Goal: Navigation & Orientation: Find specific page/section

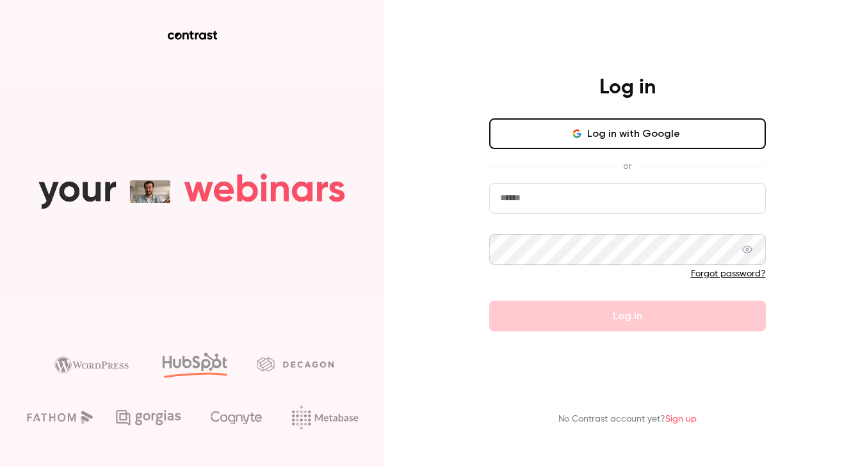
click at [617, 131] on button "Log in with Google" at bounding box center [627, 133] width 277 height 31
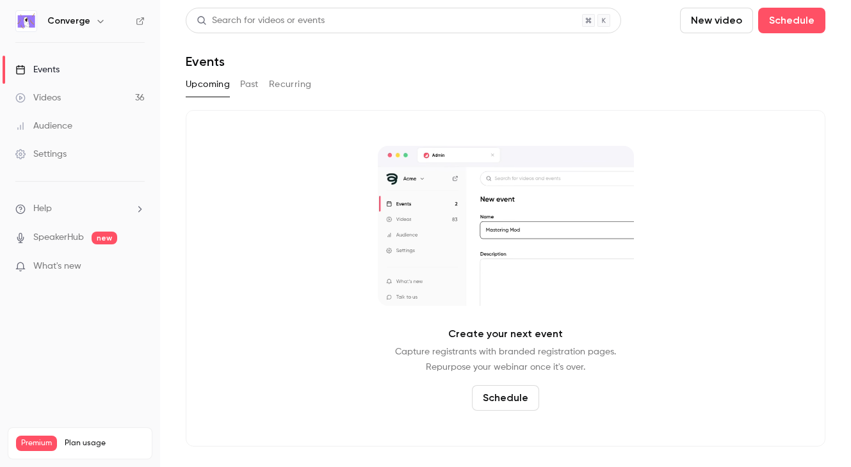
click at [88, 21] on div "Converge" at bounding box center [86, 20] width 78 height 15
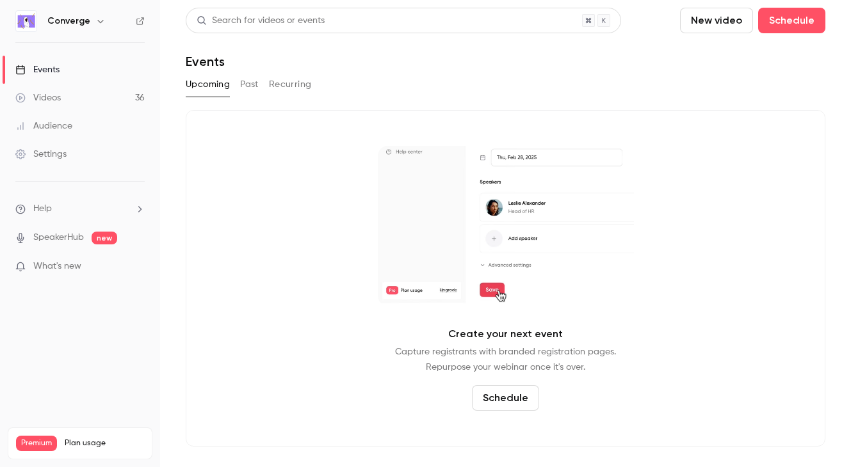
click at [97, 21] on icon "button" at bounding box center [100, 21] width 6 height 3
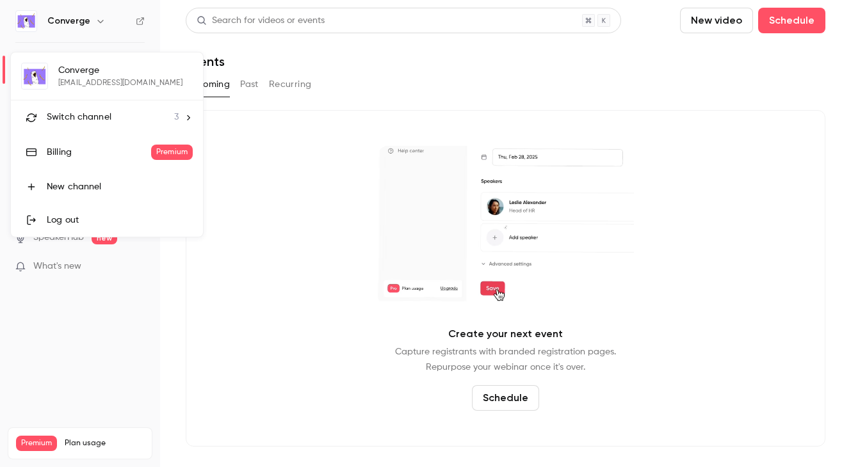
click at [116, 115] on div "Switch channel 3" at bounding box center [113, 117] width 132 height 13
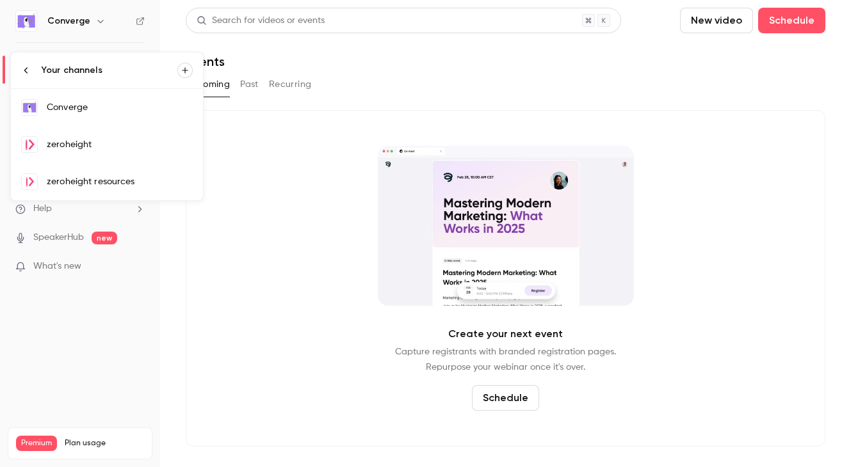
click at [122, 188] on div "zeroheight resources" at bounding box center [120, 181] width 146 height 13
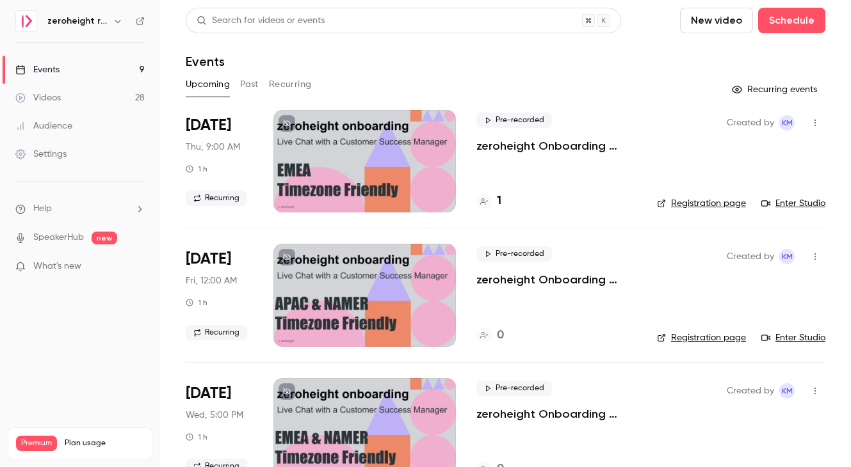
click at [249, 83] on button "Past" at bounding box center [249, 84] width 19 height 20
